Goal: Transaction & Acquisition: Purchase product/service

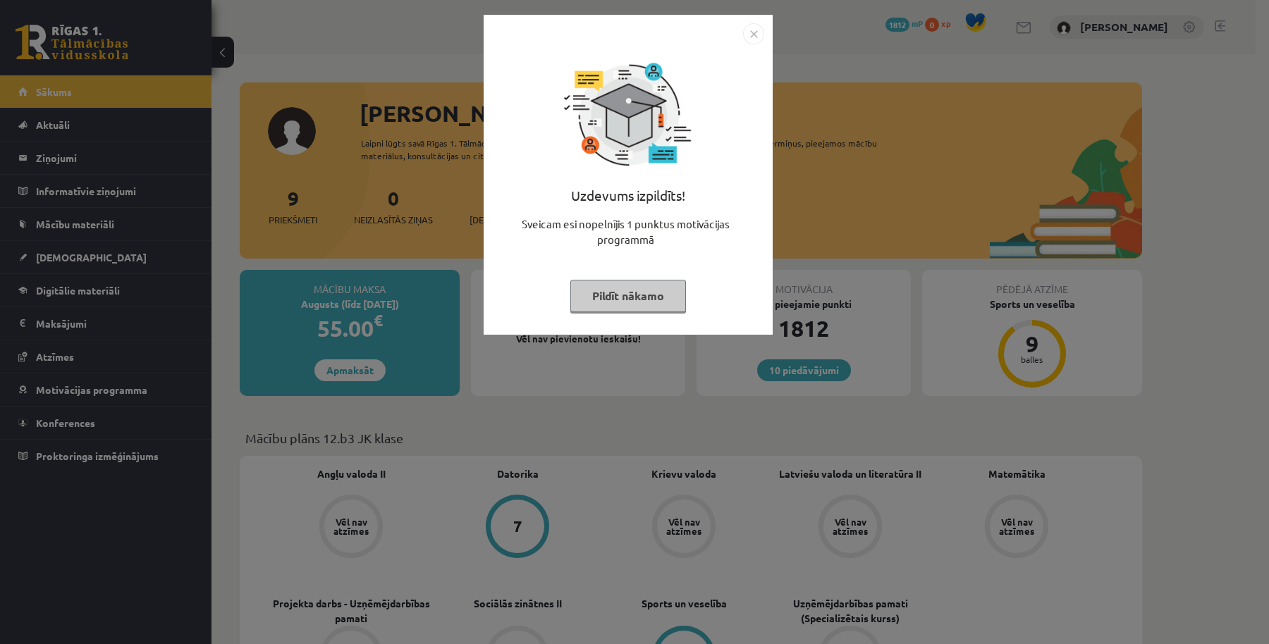
click at [748, 38] on img "Close" at bounding box center [753, 33] width 21 height 21
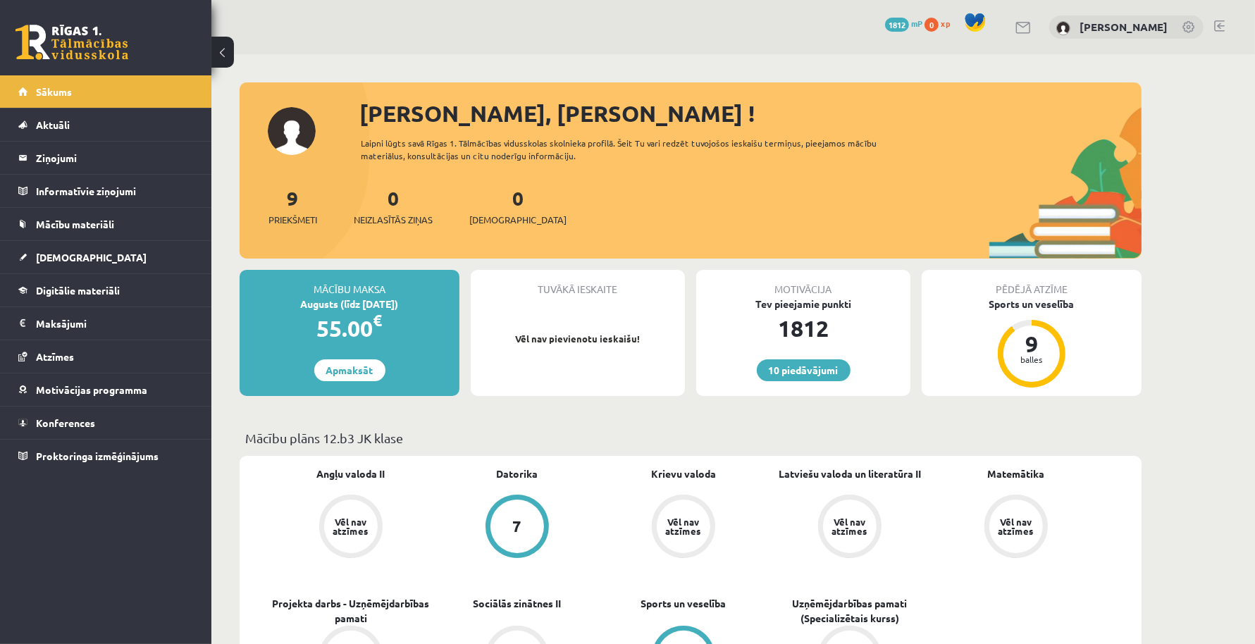
scroll to position [88, 0]
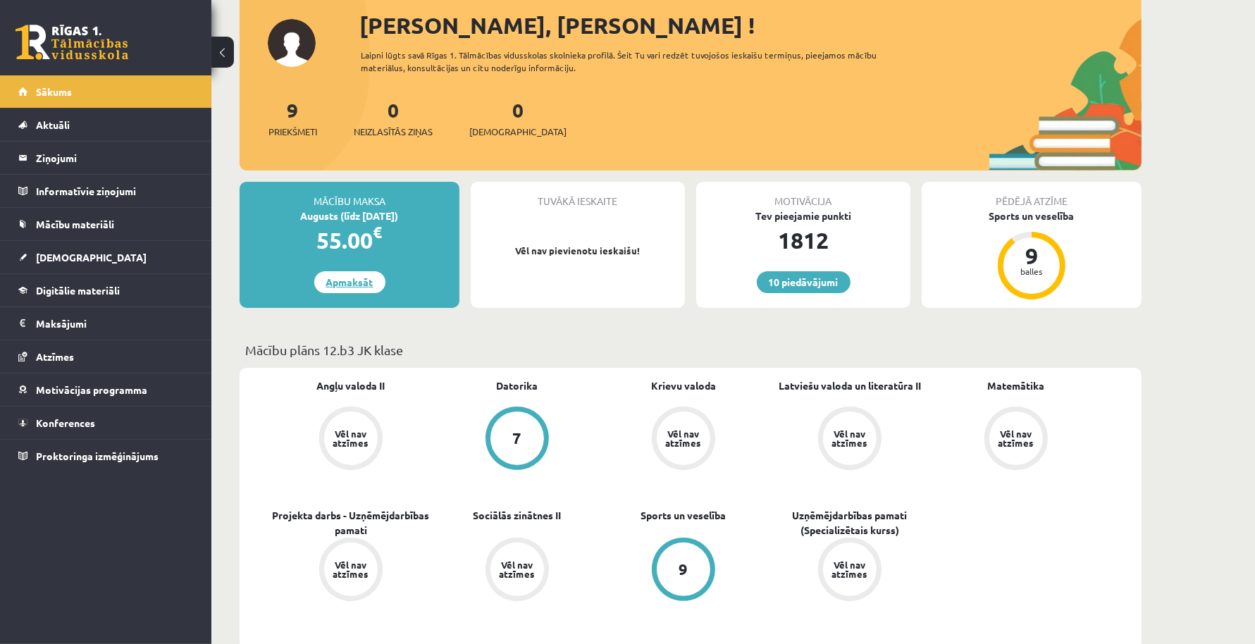
click at [366, 285] on link "Apmaksāt" at bounding box center [349, 282] width 71 height 22
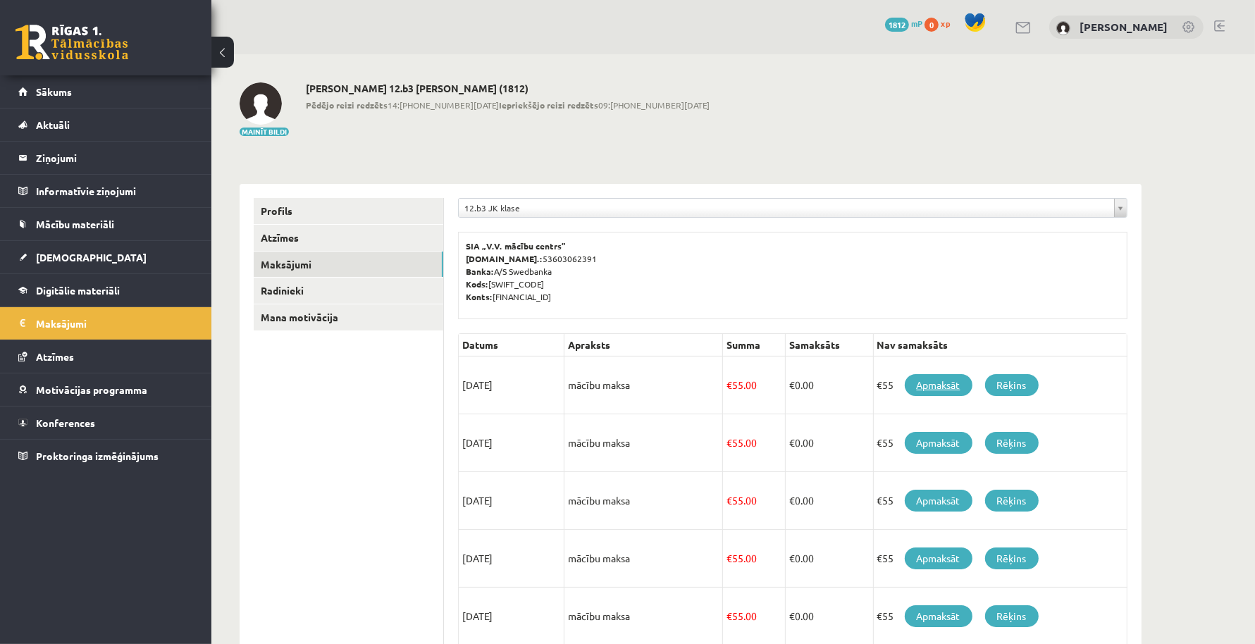
click at [935, 385] on link "Apmaksāt" at bounding box center [939, 385] width 68 height 22
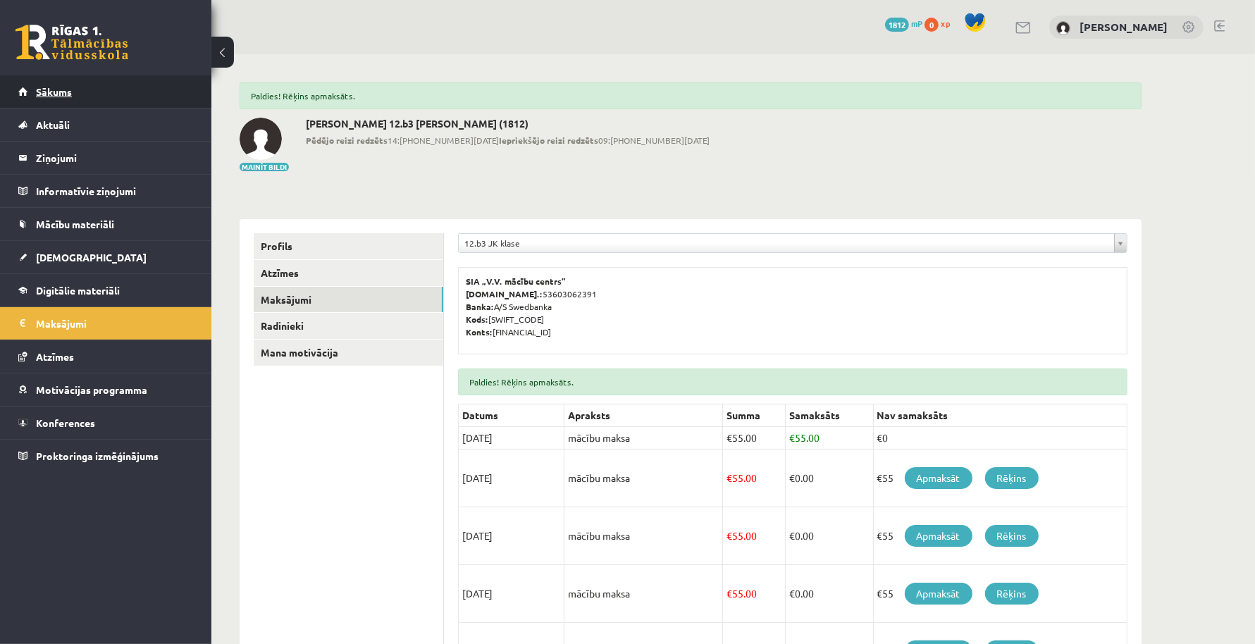
click at [44, 94] on span "Sākums" at bounding box center [54, 91] width 36 height 13
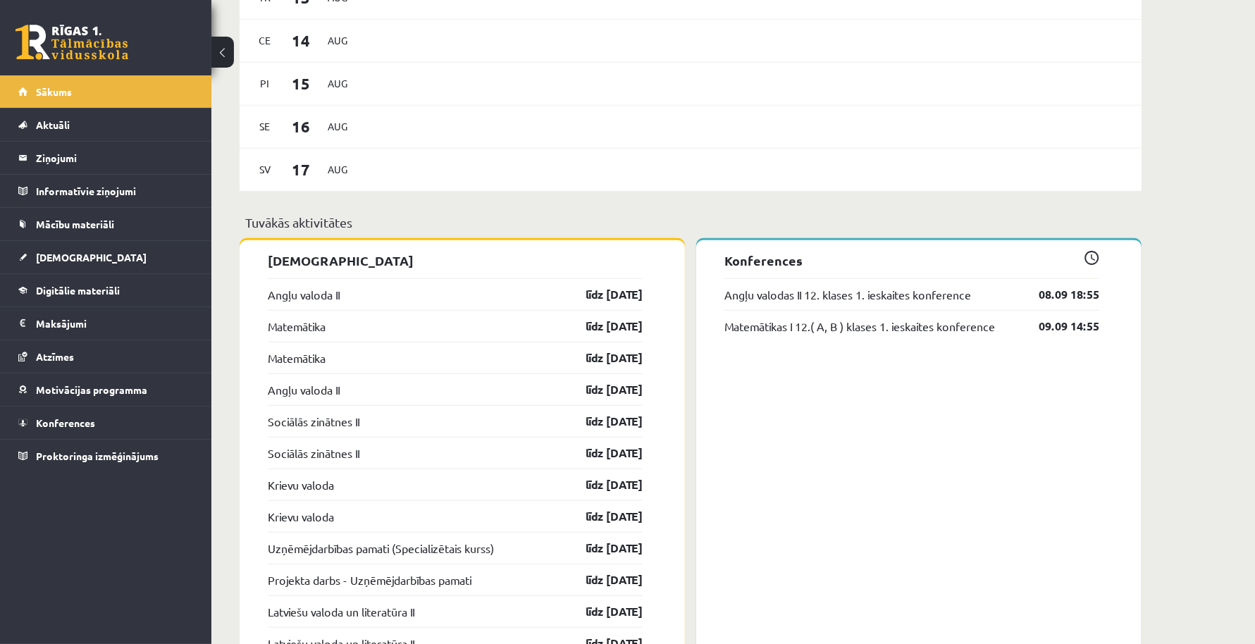
scroll to position [779, 0]
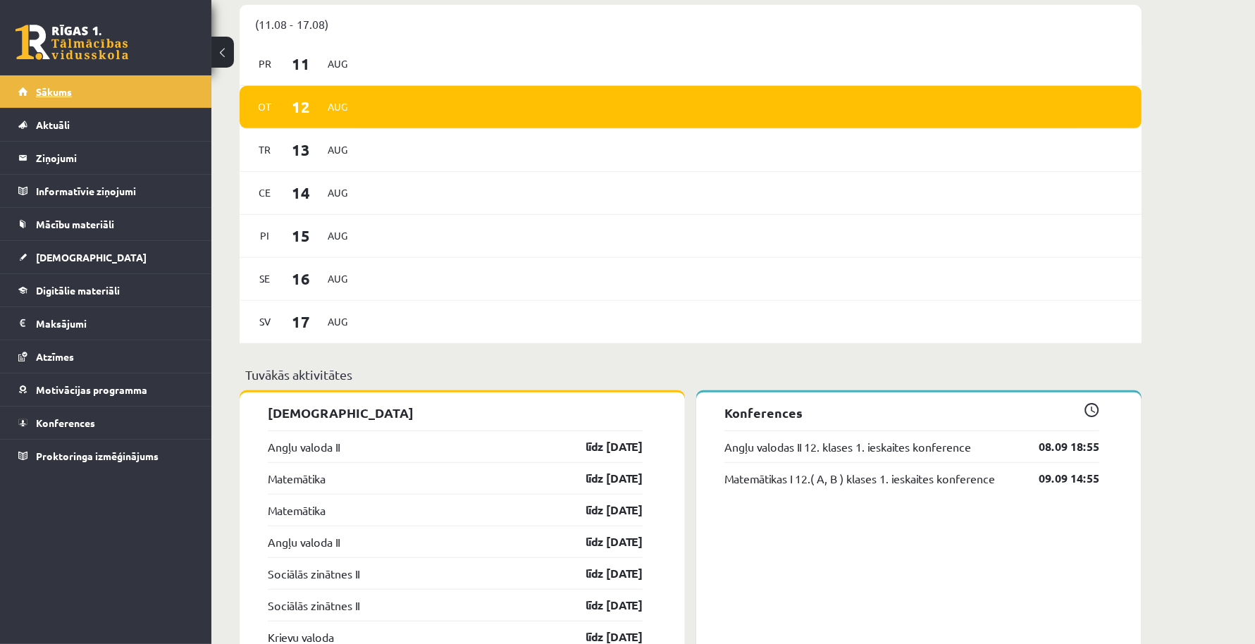
click at [60, 92] on span "Sākums" at bounding box center [54, 91] width 36 height 13
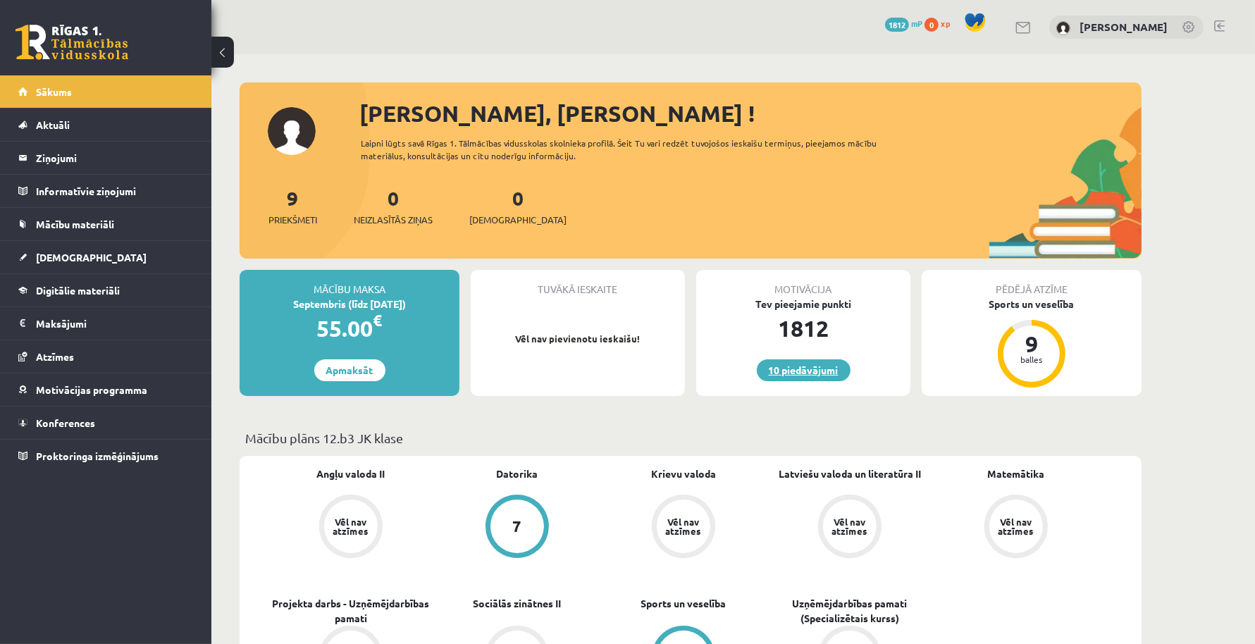
click at [818, 370] on link "10 piedāvājumi" at bounding box center [804, 370] width 94 height 22
